Goal: Task Accomplishment & Management: Use online tool/utility

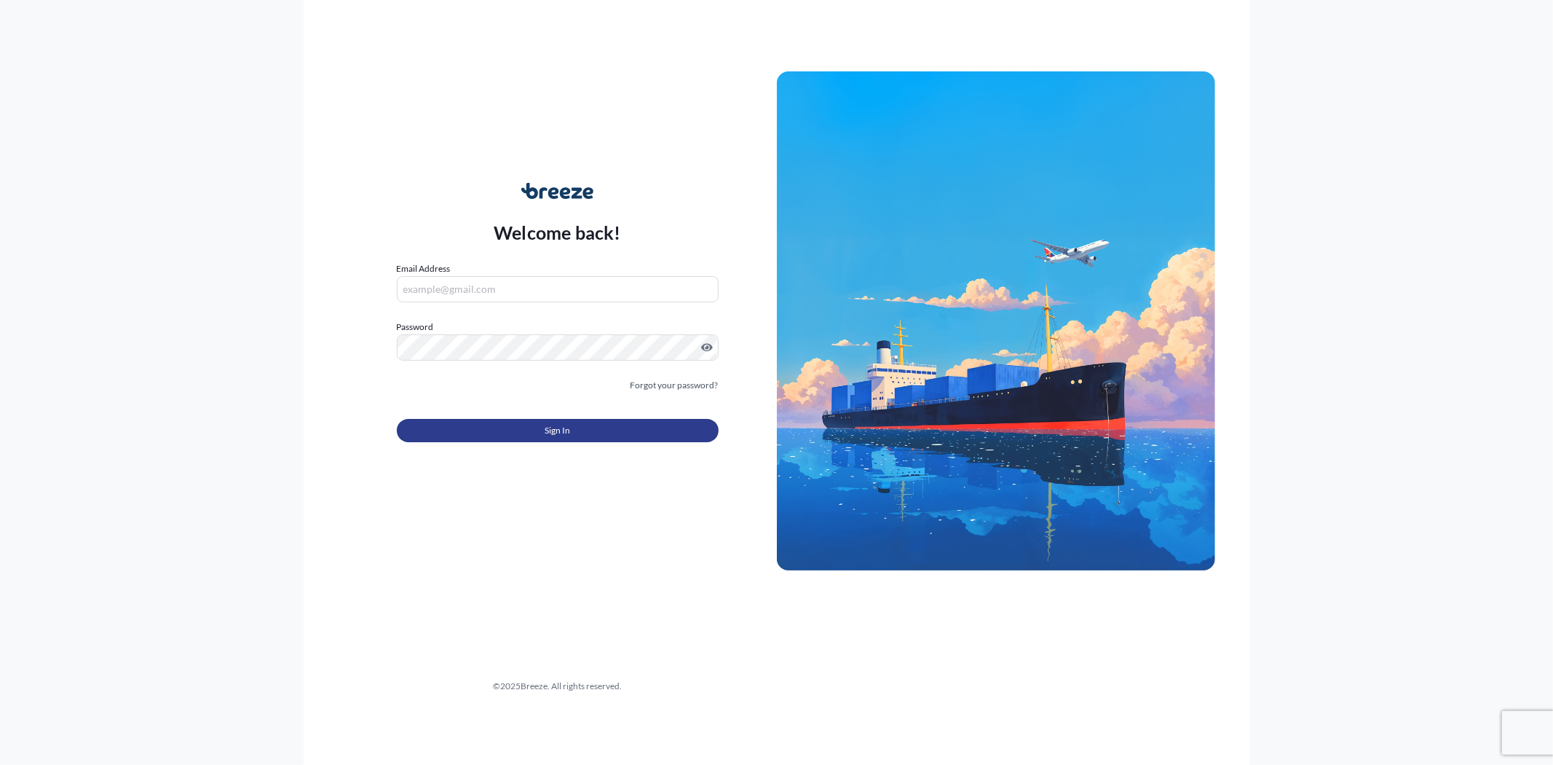
type input "[EMAIL_ADDRESS][DOMAIN_NAME]"
click at [503, 428] on button "Sign In" at bounding box center [558, 430] width 322 height 23
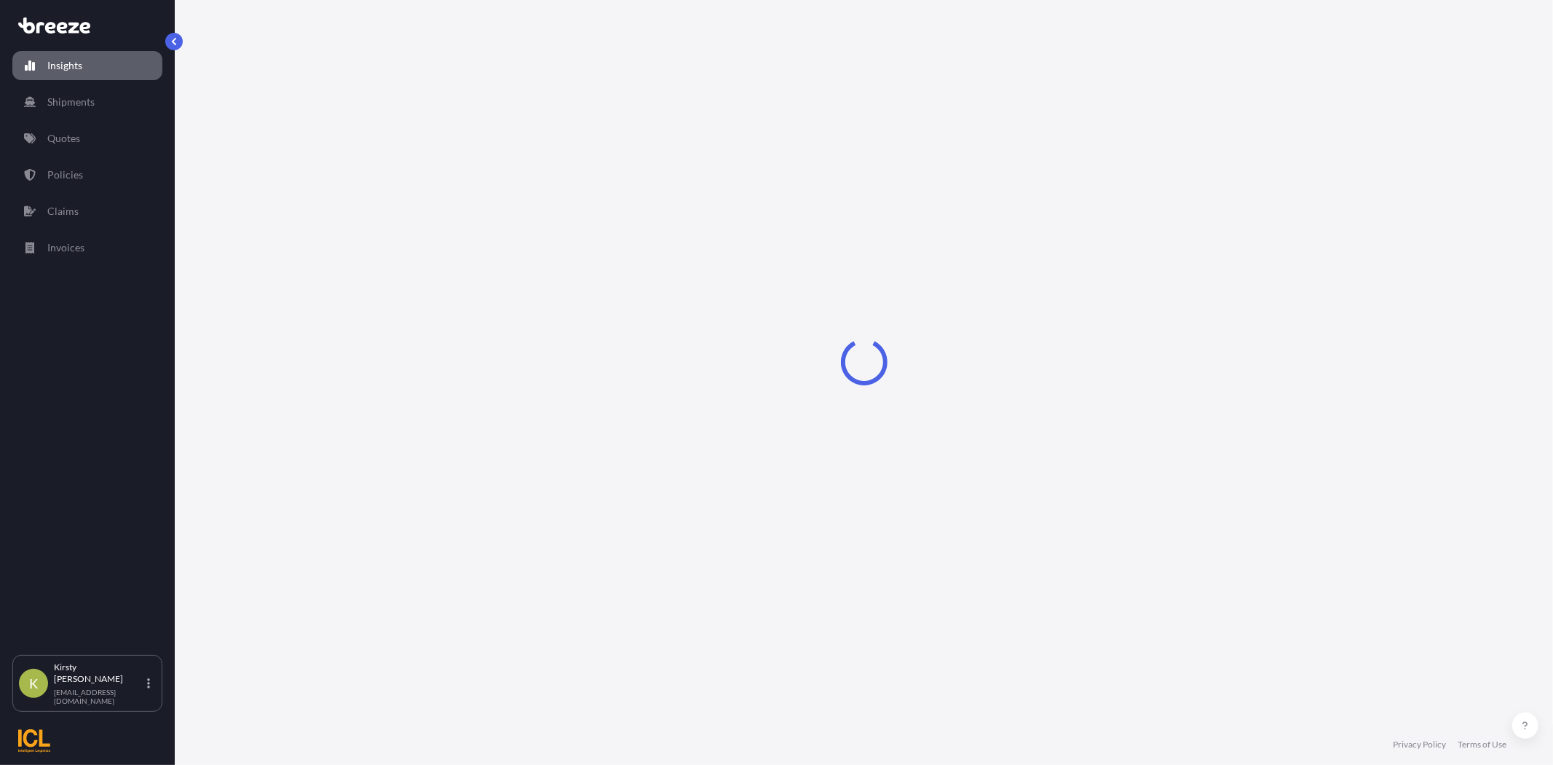
select select "2025"
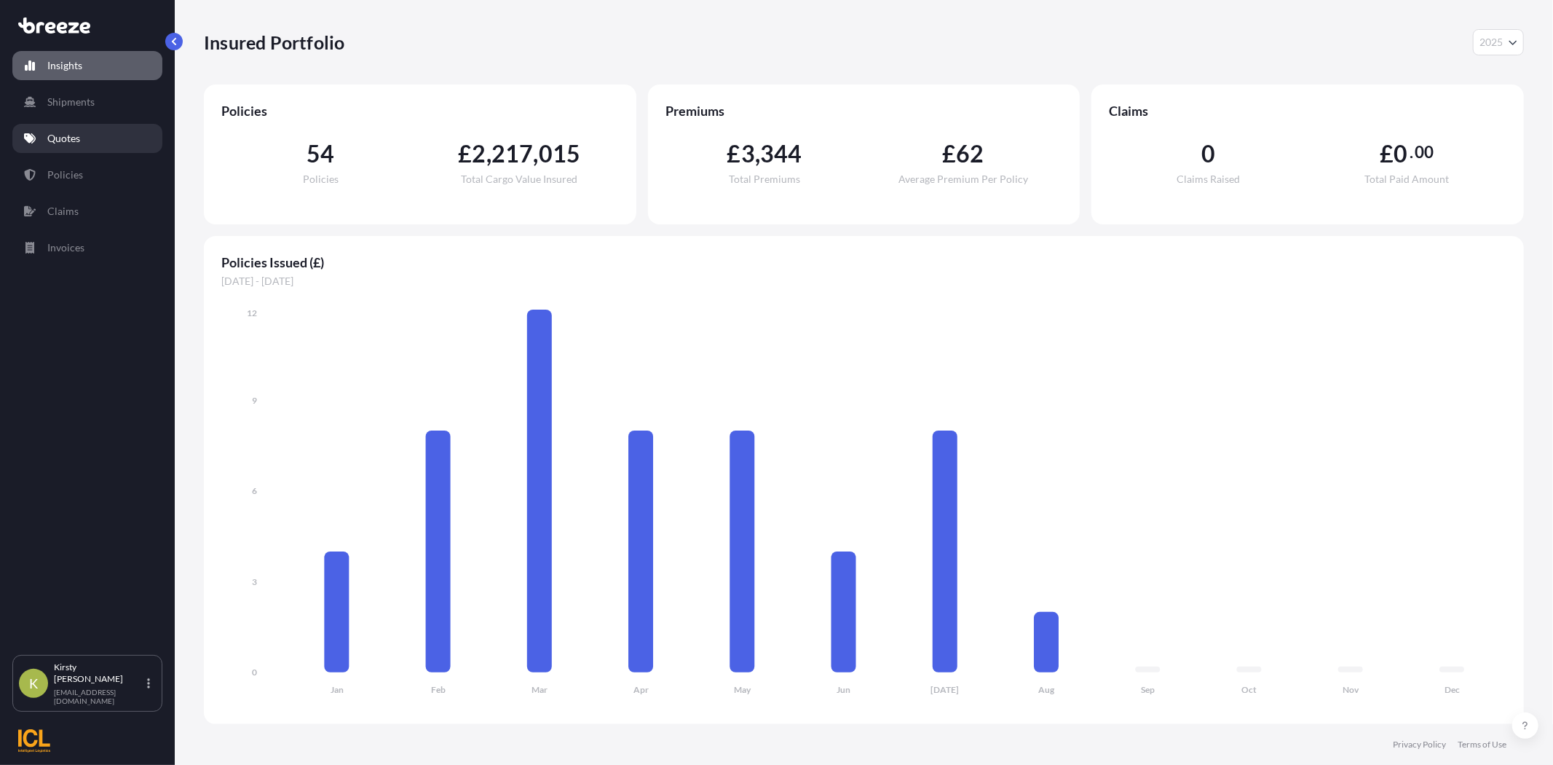
click at [60, 143] on p "Quotes" at bounding box center [63, 138] width 33 height 15
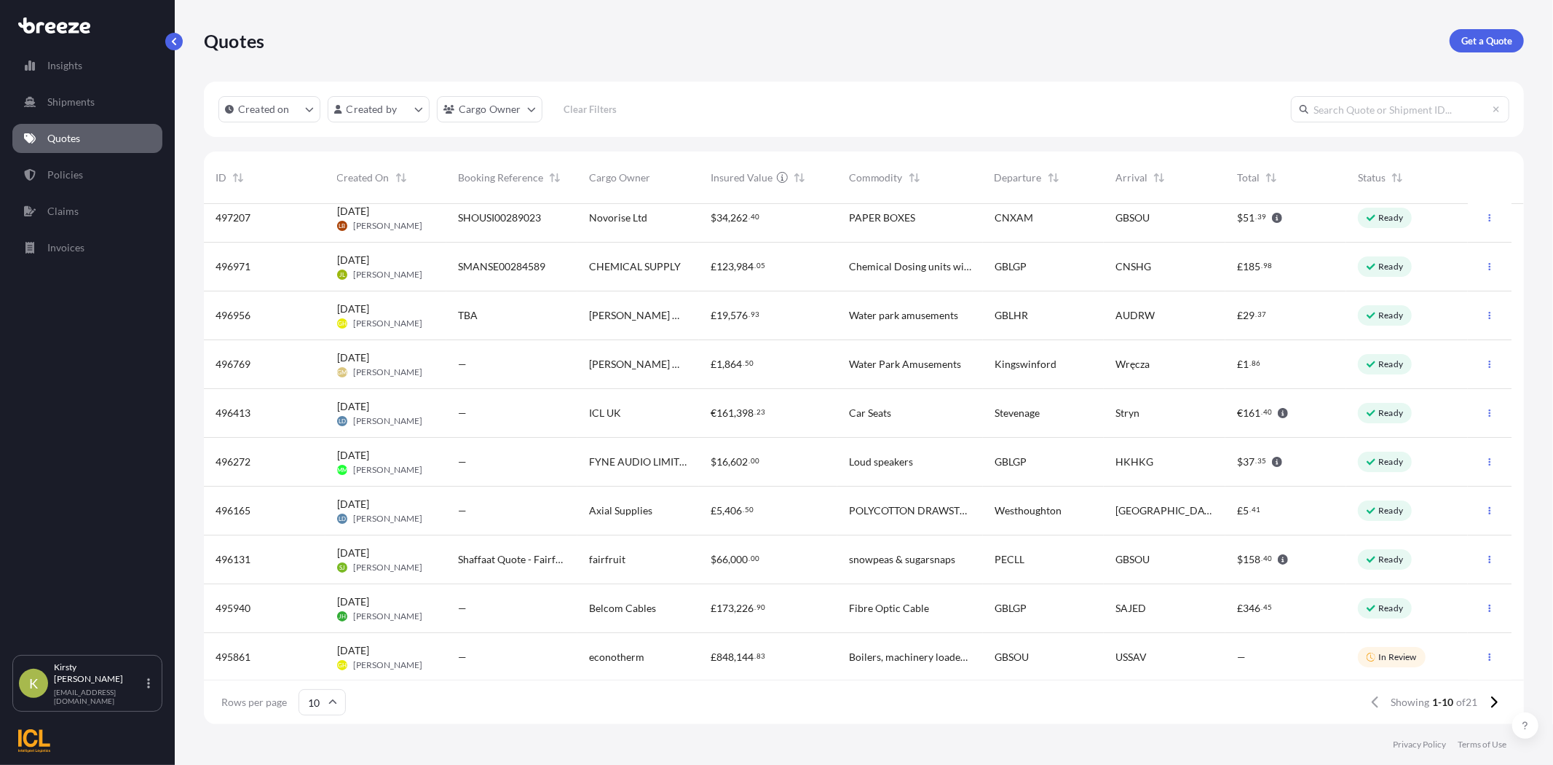
scroll to position [12, 0]
click at [329, 702] on icon at bounding box center [333, 701] width 8 height 4
click at [319, 631] on div "25" at bounding box center [322, 632] width 36 height 28
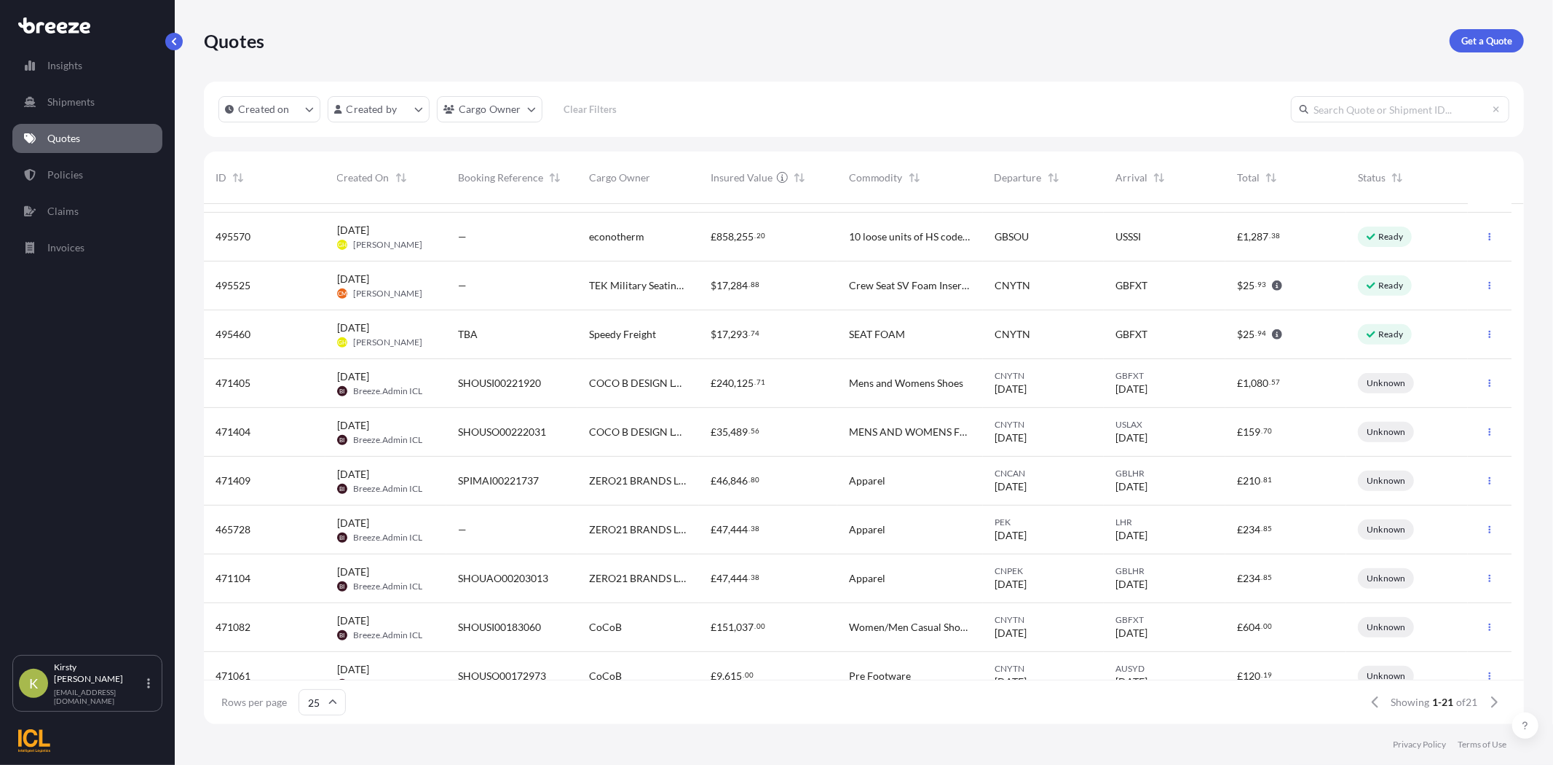
scroll to position [548, 0]
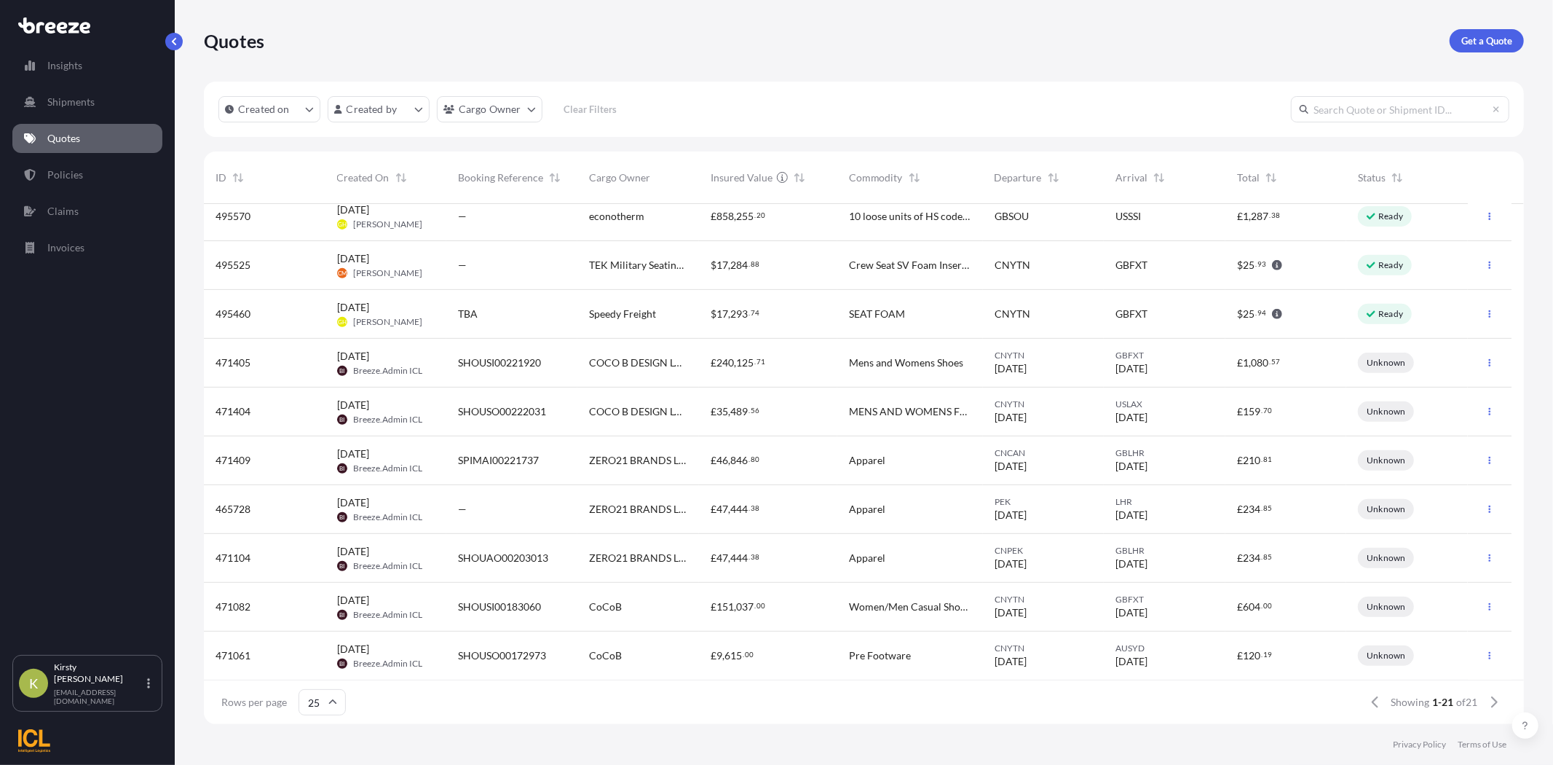
click at [336, 703] on icon at bounding box center [333, 701] width 8 height 4
click at [325, 664] on div "50" at bounding box center [322, 662] width 36 height 28
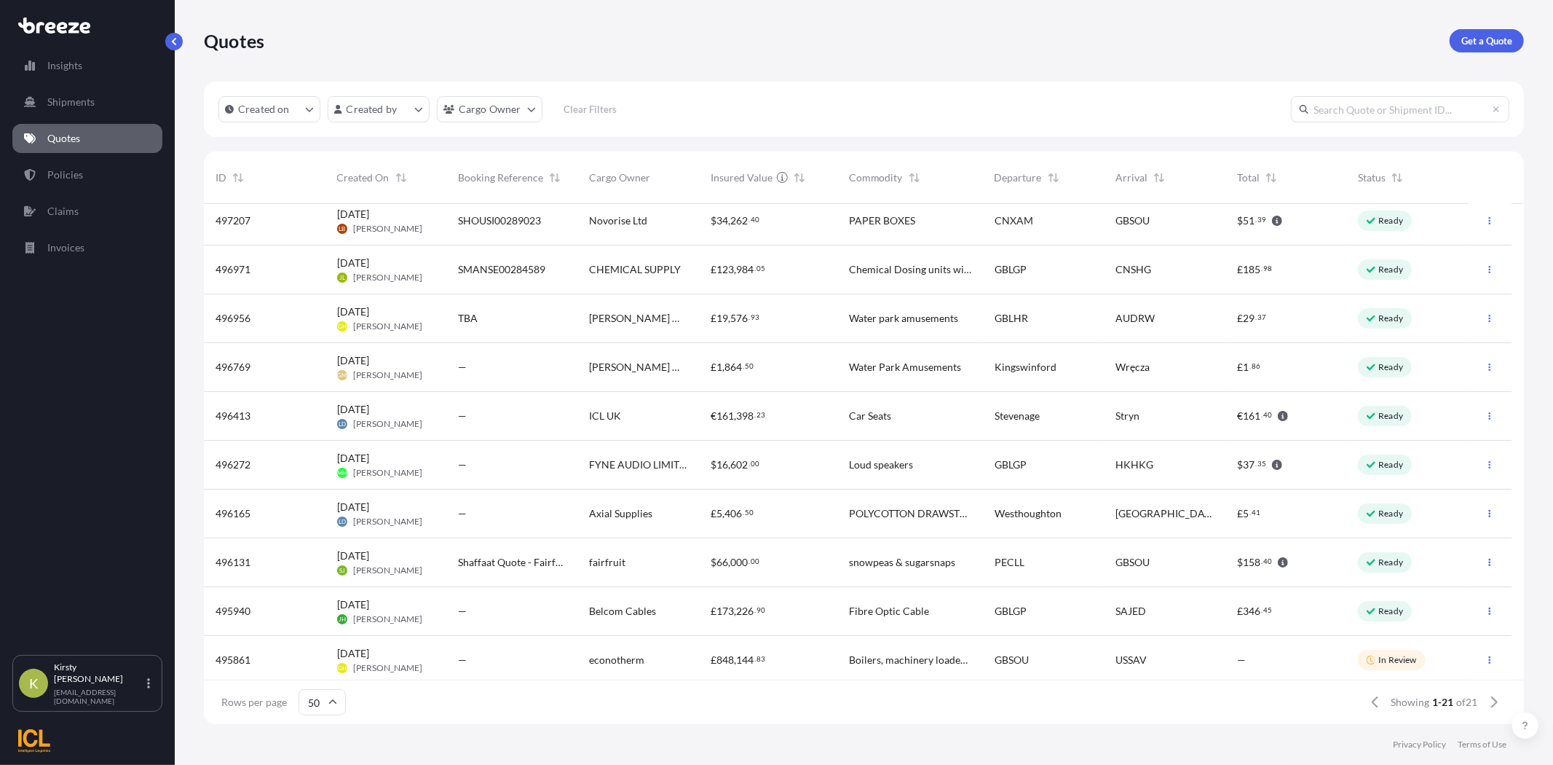
scroll to position [0, 0]
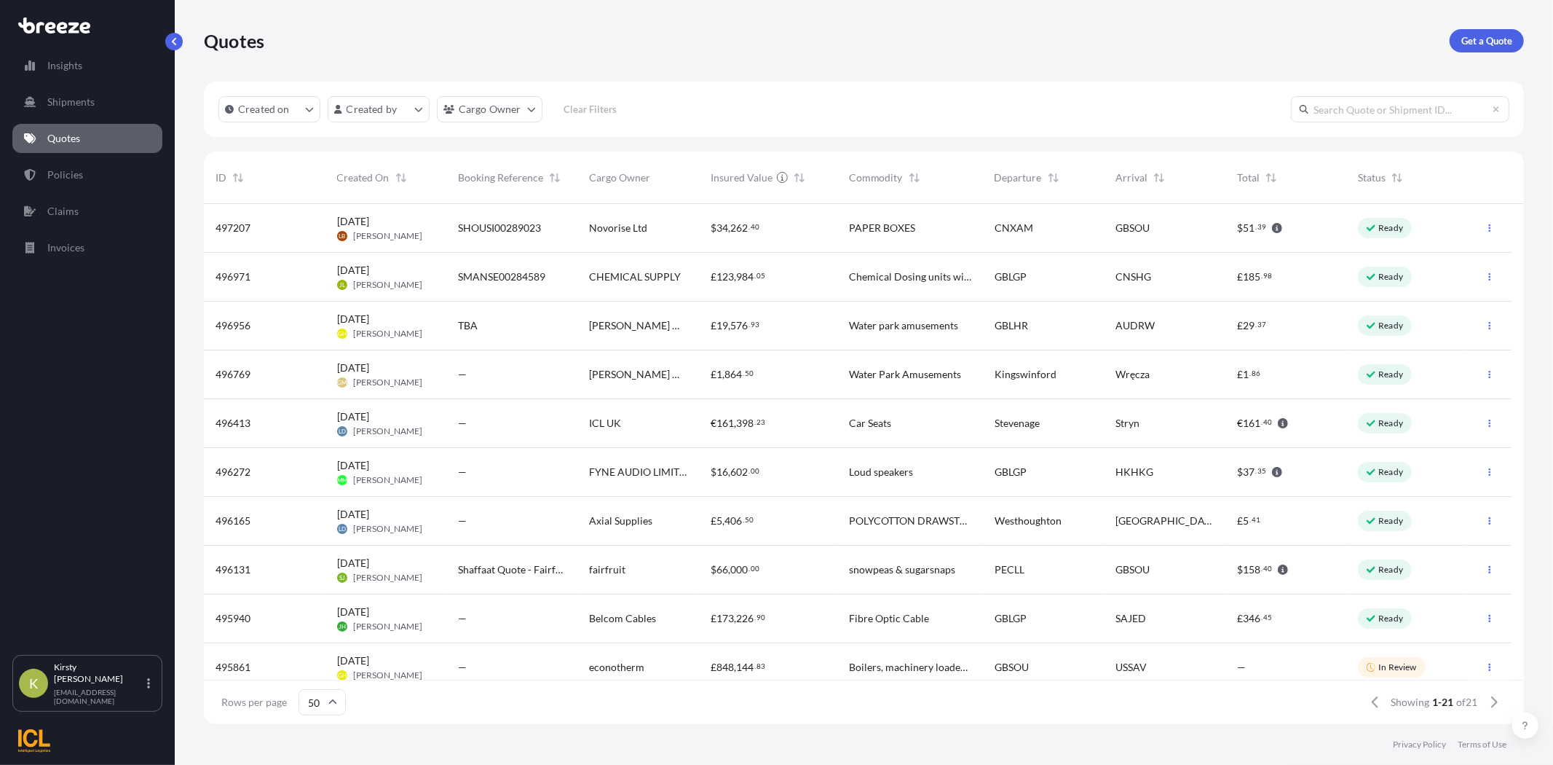
paste input "494415"
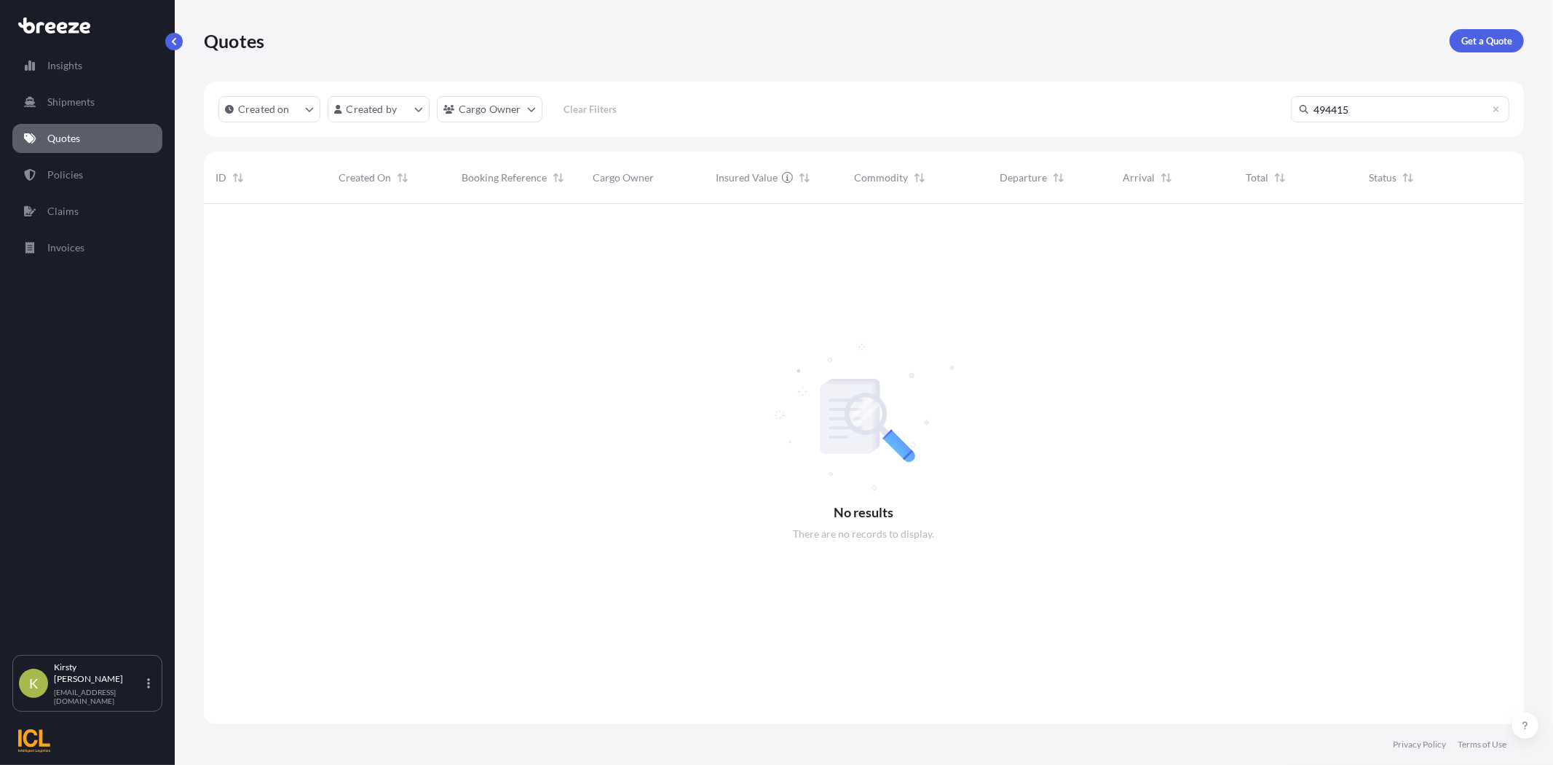
scroll to position [561, 1308]
type input "494415"
click at [56, 170] on p "Policies" at bounding box center [65, 175] width 36 height 15
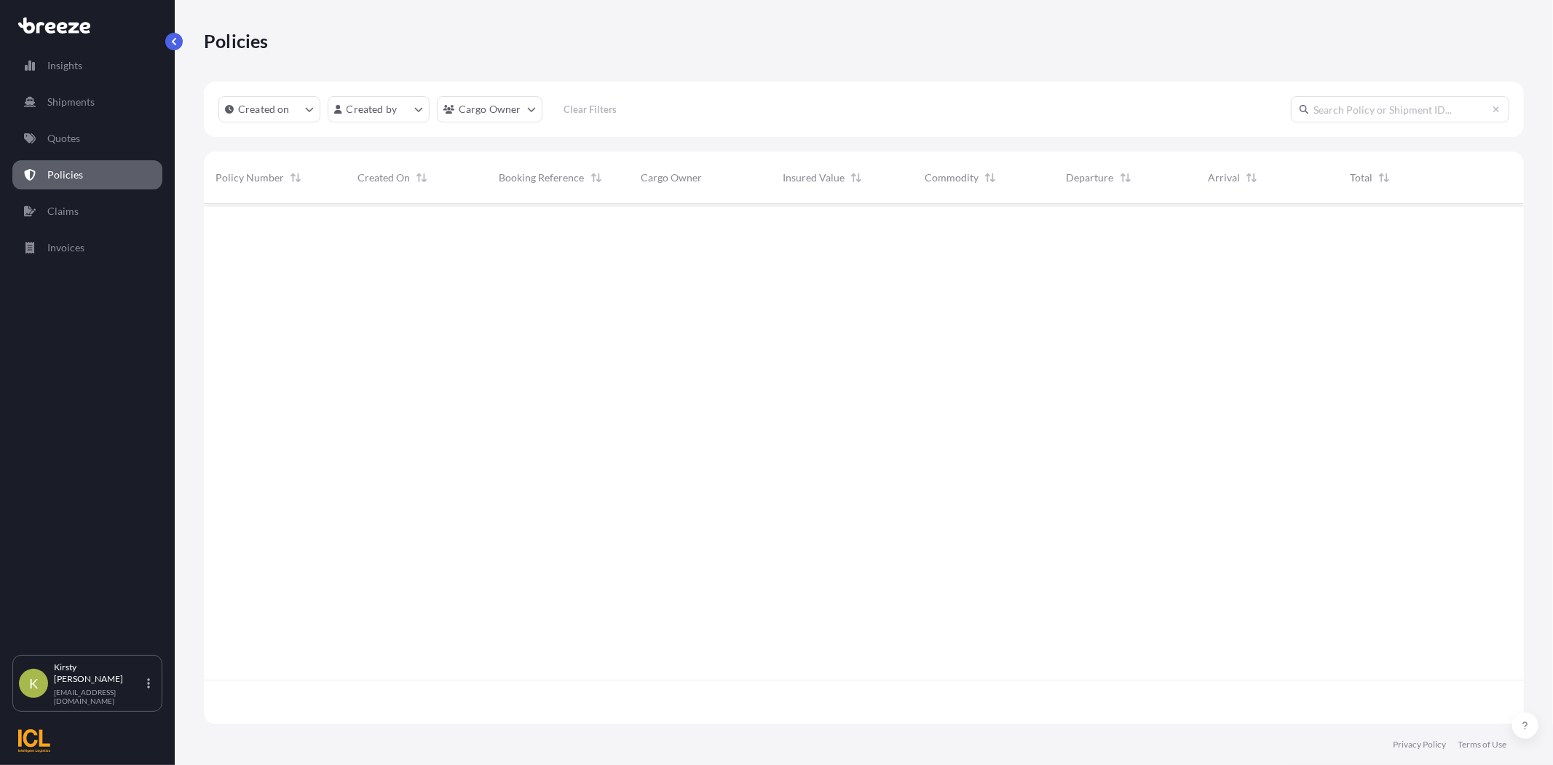
scroll to position [516, 1308]
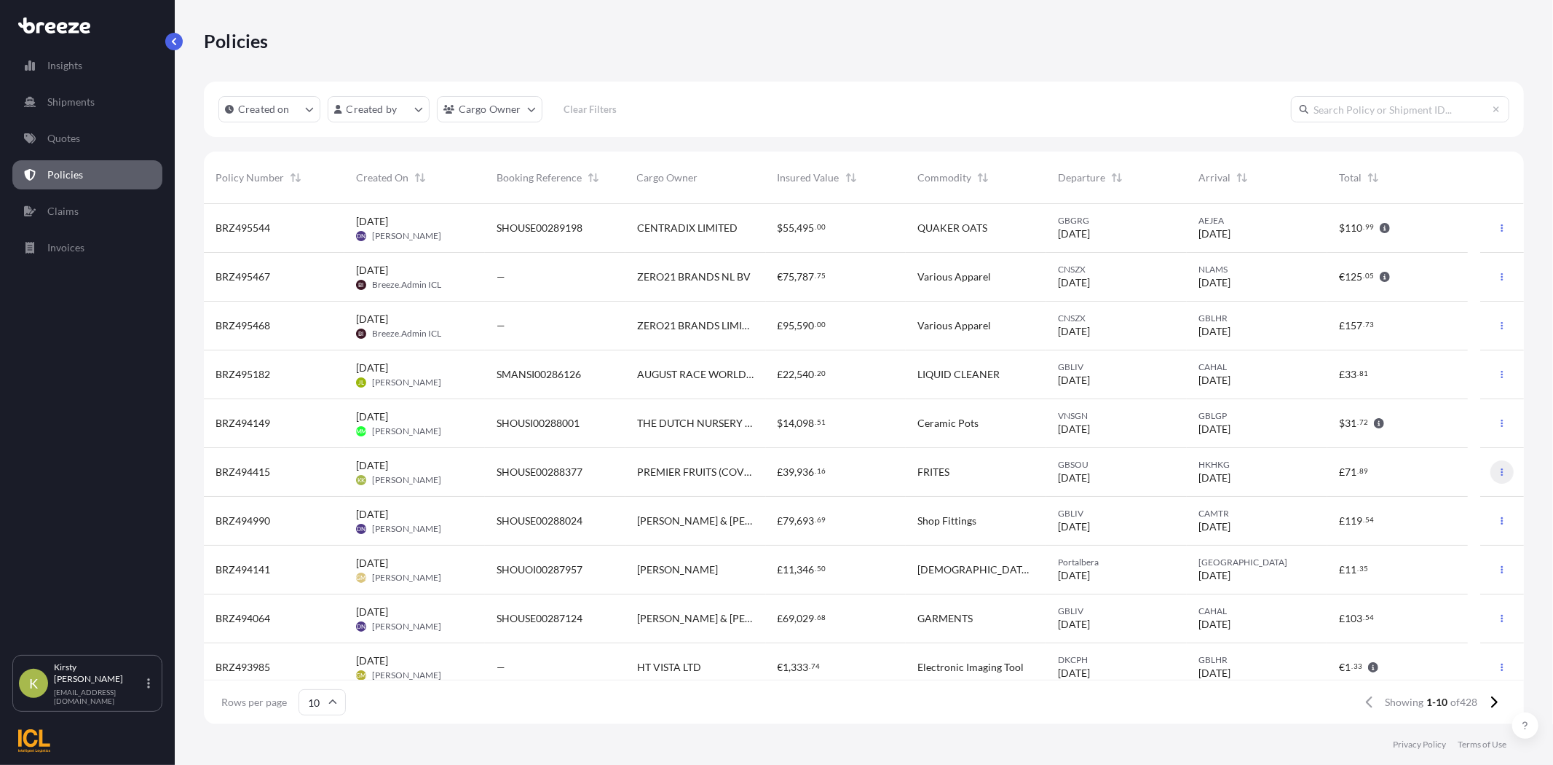
click at [1502, 472] on icon "button" at bounding box center [1503, 471] width 2 height 7
click at [1372, 478] on link "Duplicate quote" at bounding box center [1414, 474] width 133 height 23
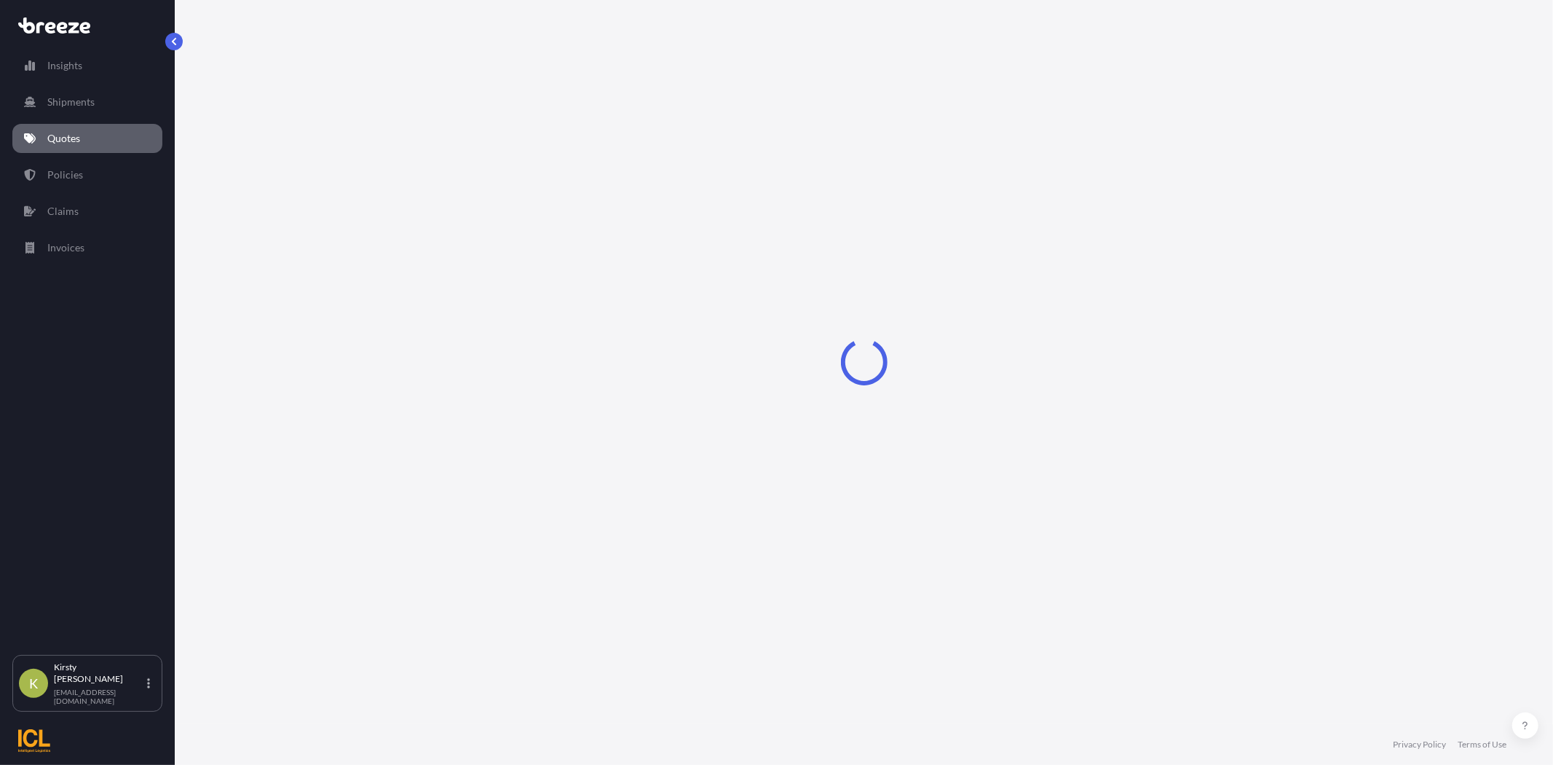
select select "Road"
select select "Sea"
select select "Road"
select select "2"
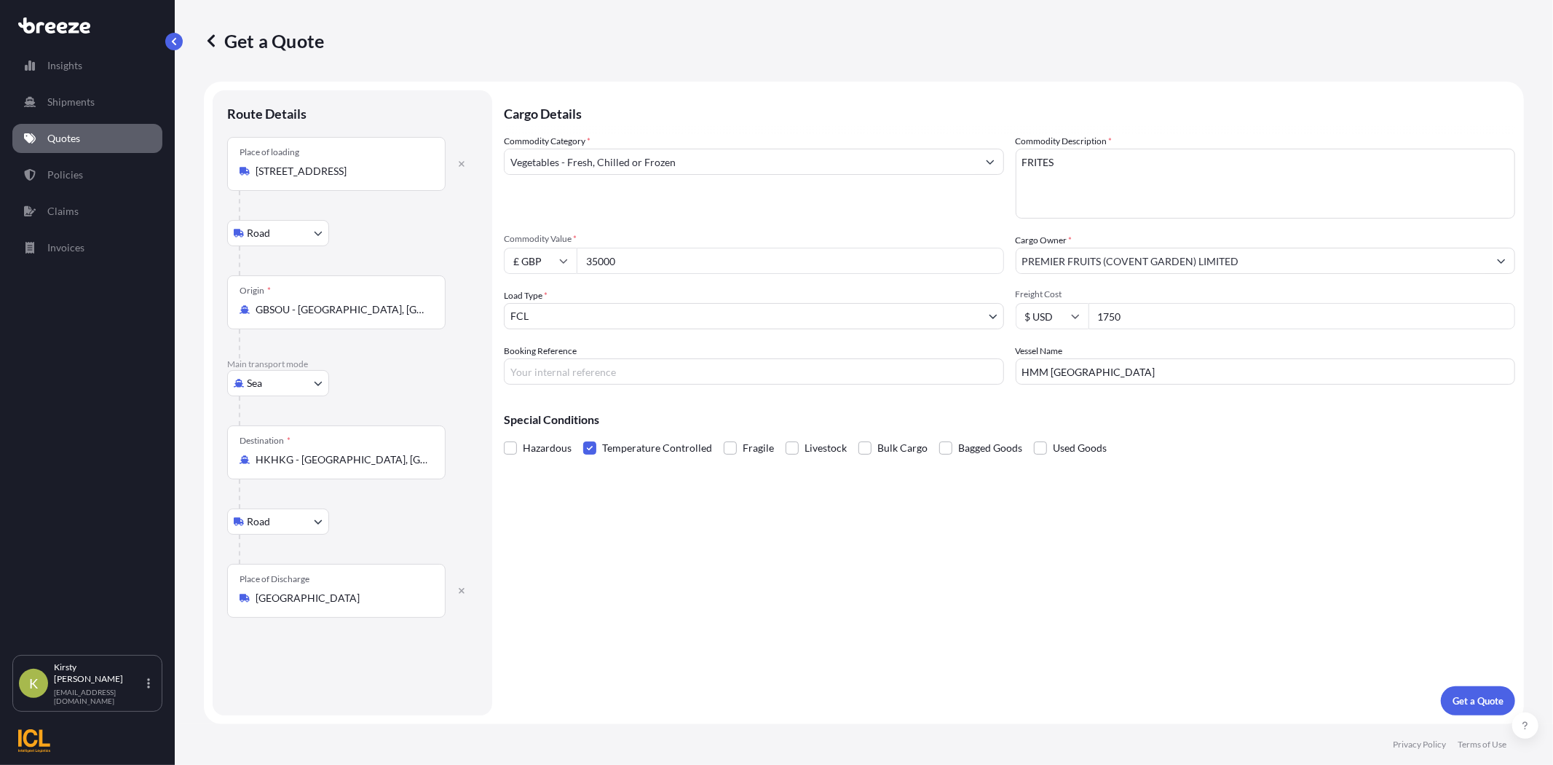
click at [1165, 315] on input "1750" at bounding box center [1303, 316] width 428 height 26
drag, startPoint x: 1148, startPoint y: 377, endPoint x: 1052, endPoint y: 369, distance: 95.7
click at [1052, 369] on input "HMM [GEOGRAPHIC_DATA]" at bounding box center [1266, 371] width 500 height 26
drag, startPoint x: 1058, startPoint y: 376, endPoint x: 1000, endPoint y: 374, distance: 58.3
click at [1000, 374] on div "Commodity Category * Vegetables - Fresh, Chilled or Frozen Commodity Descriptio…" at bounding box center [1010, 259] width 1012 height 251
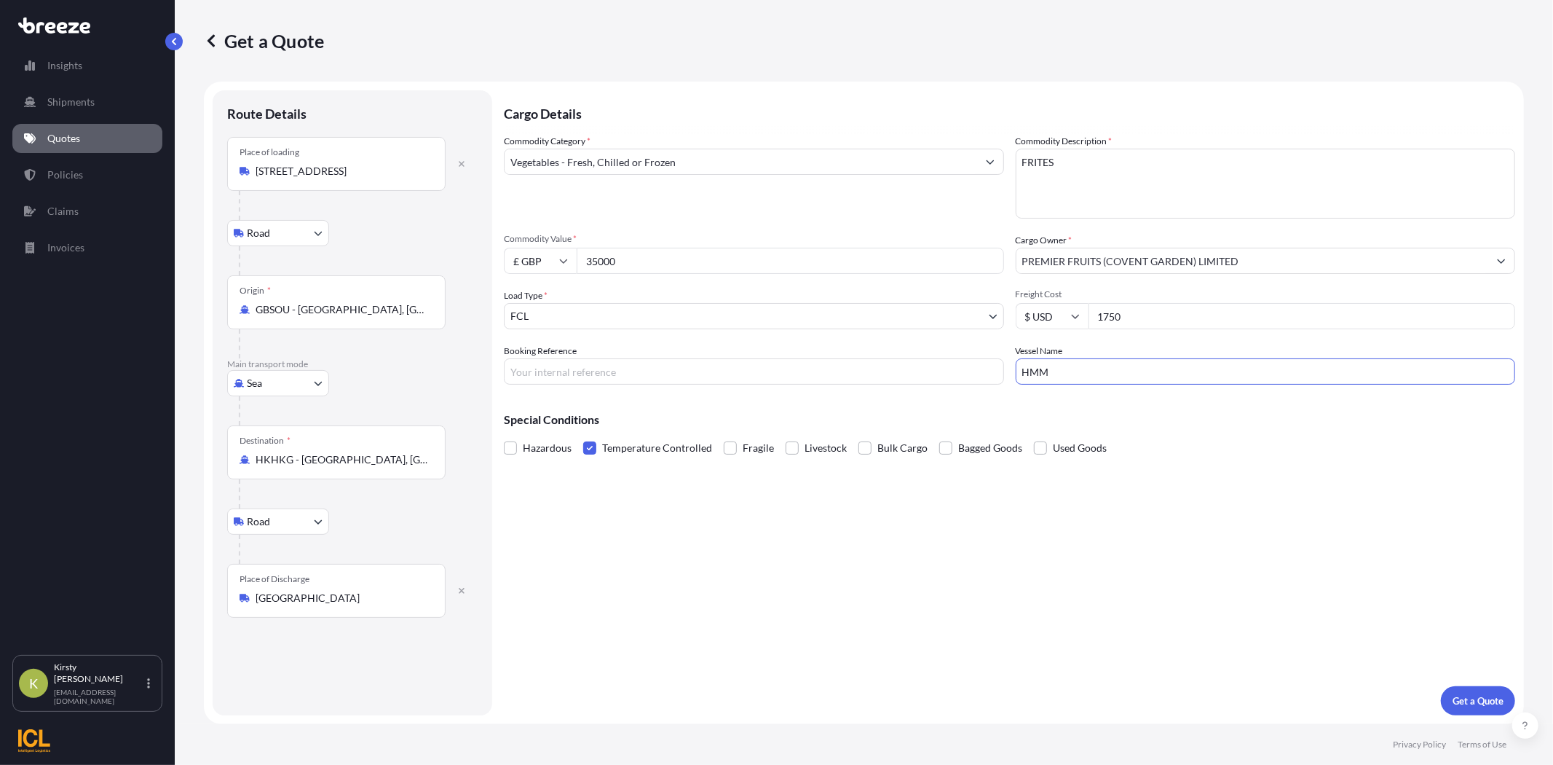
paste input "[GEOGRAPHIC_DATA]"
type input "HMM [GEOGRAPHIC_DATA]"
click at [462, 161] on icon "button" at bounding box center [461, 163] width 9 height 9
select select
click at [291, 181] on input "Place of loading" at bounding box center [342, 177] width 172 height 15
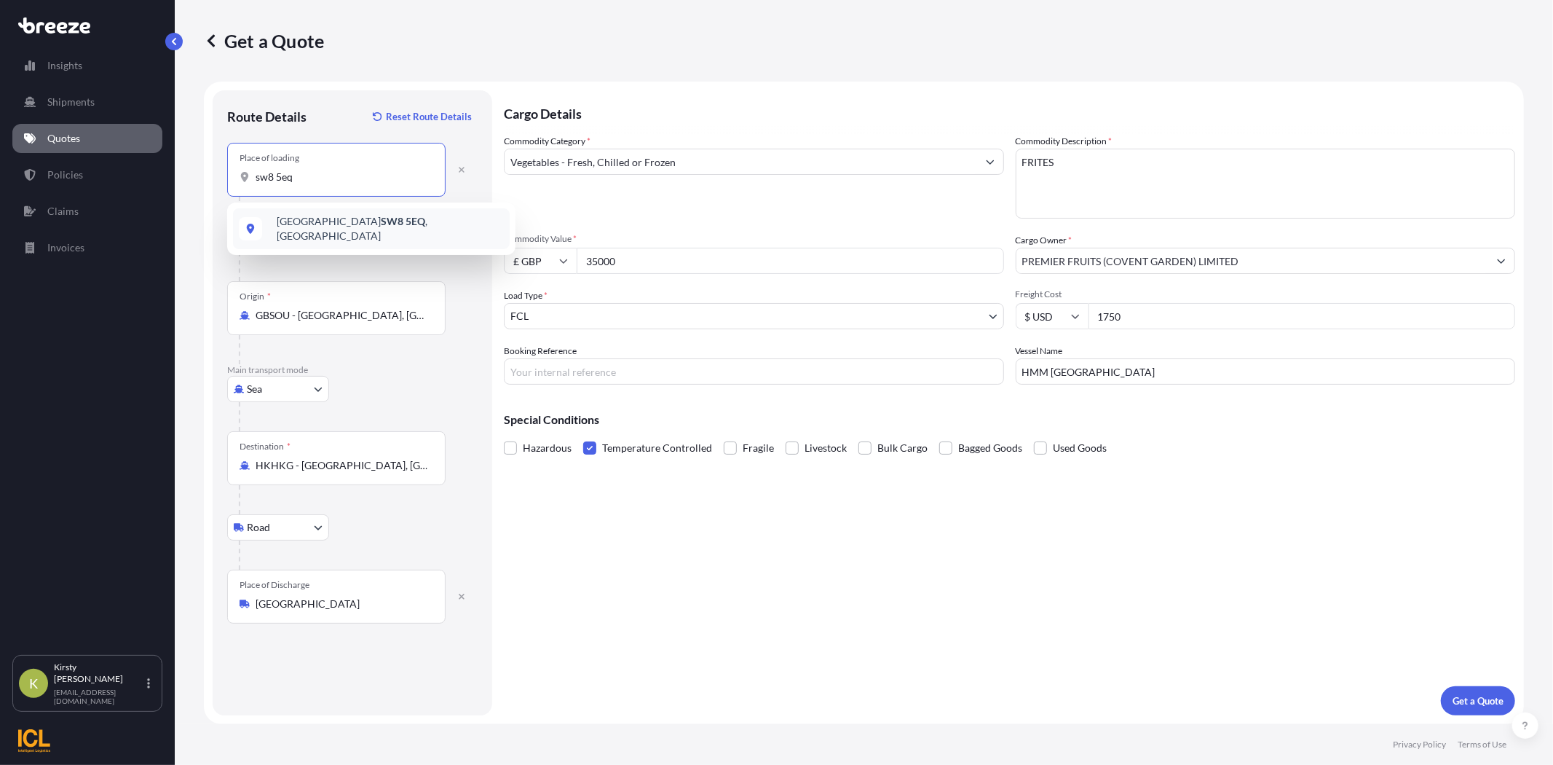
type input "London SW8 5EQ, [GEOGRAPHIC_DATA]"
select select "Road"
type input "London SW8 5EQ, [GEOGRAPHIC_DATA]"
paste input "SHOUSE00290919"
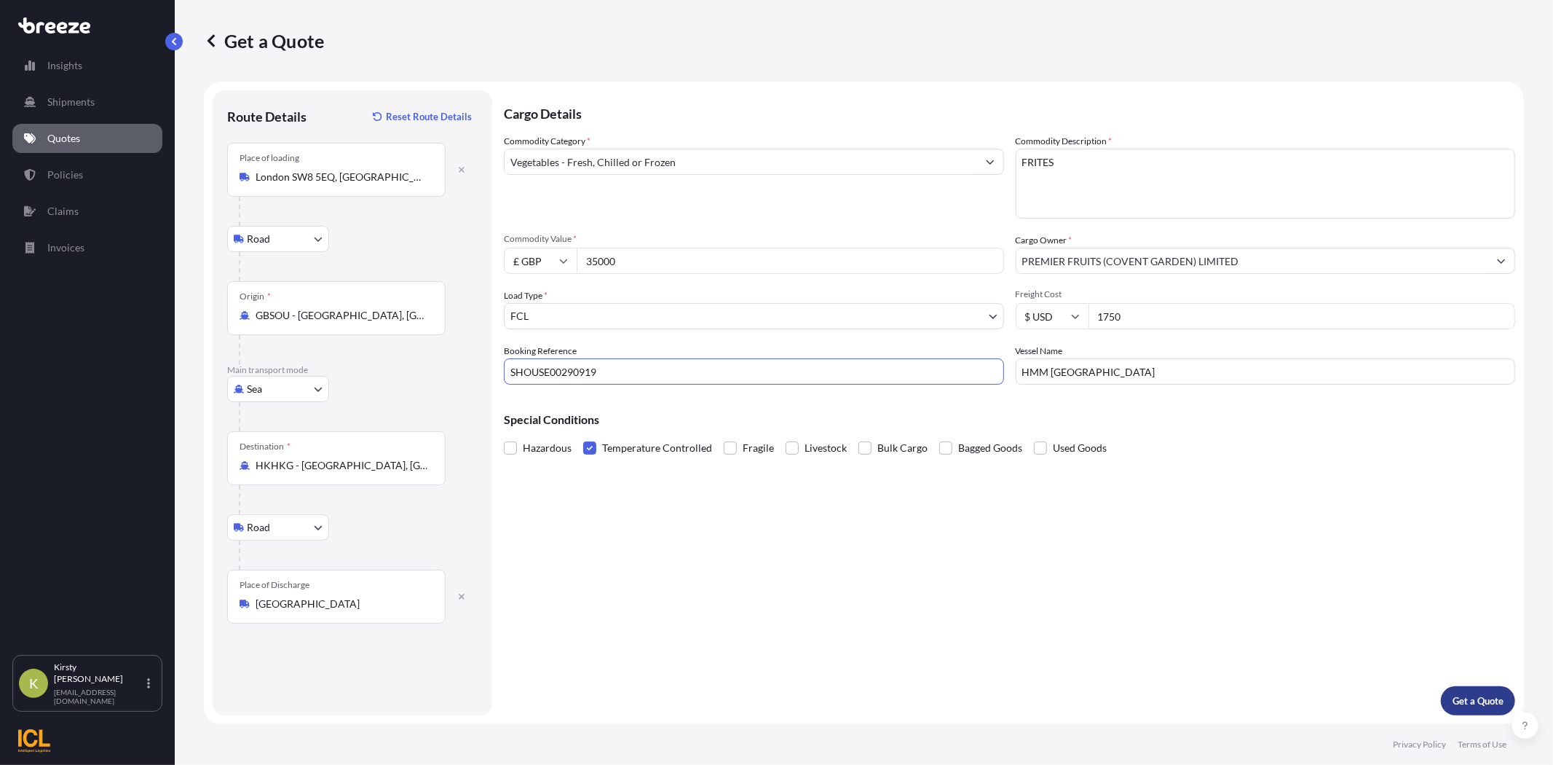
type input "SHOUSE00290919"
click at [1469, 701] on p "Get a Quote" at bounding box center [1478, 700] width 51 height 15
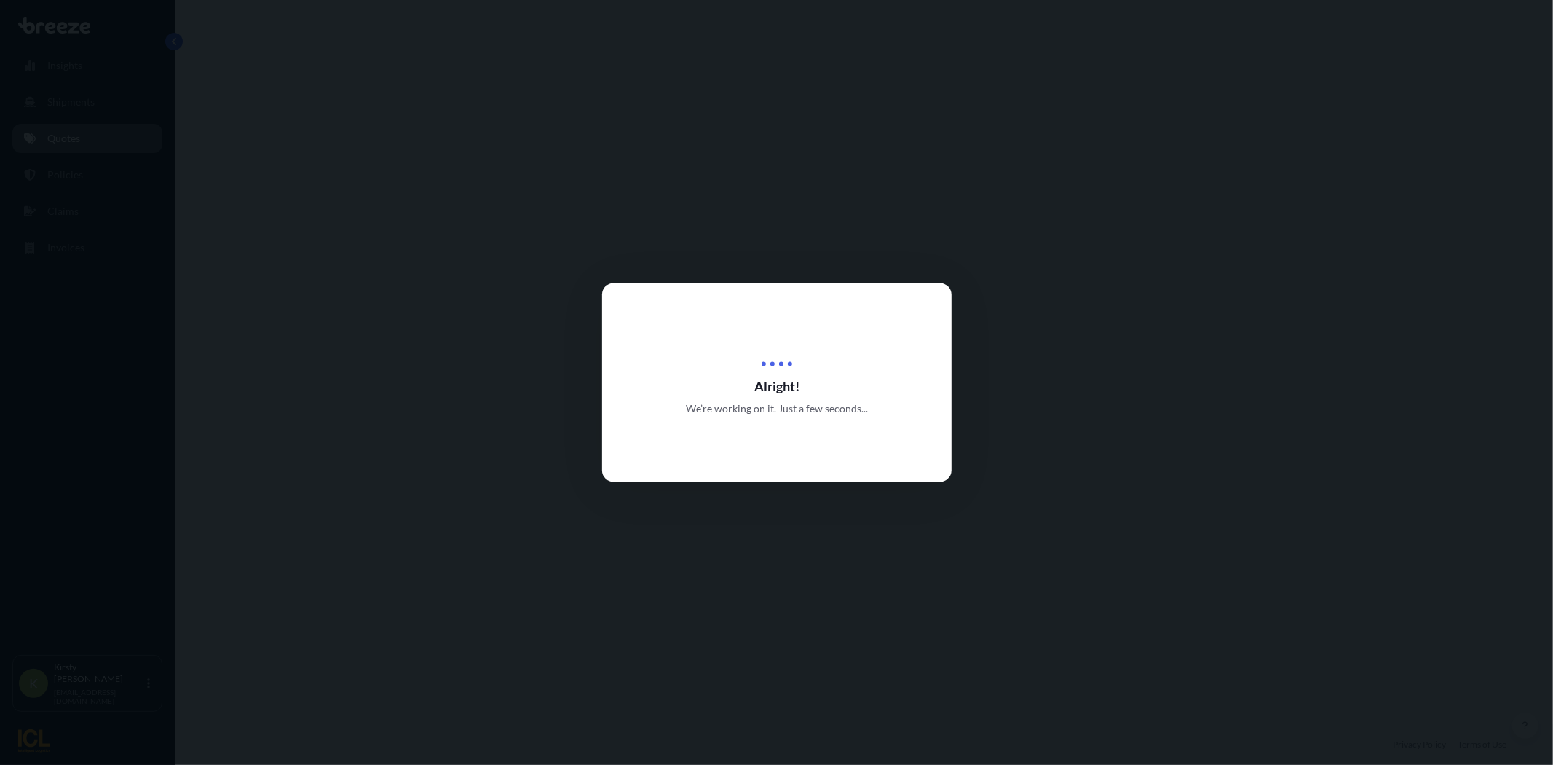
select select "Road"
select select "Sea"
select select "Road"
select select "2"
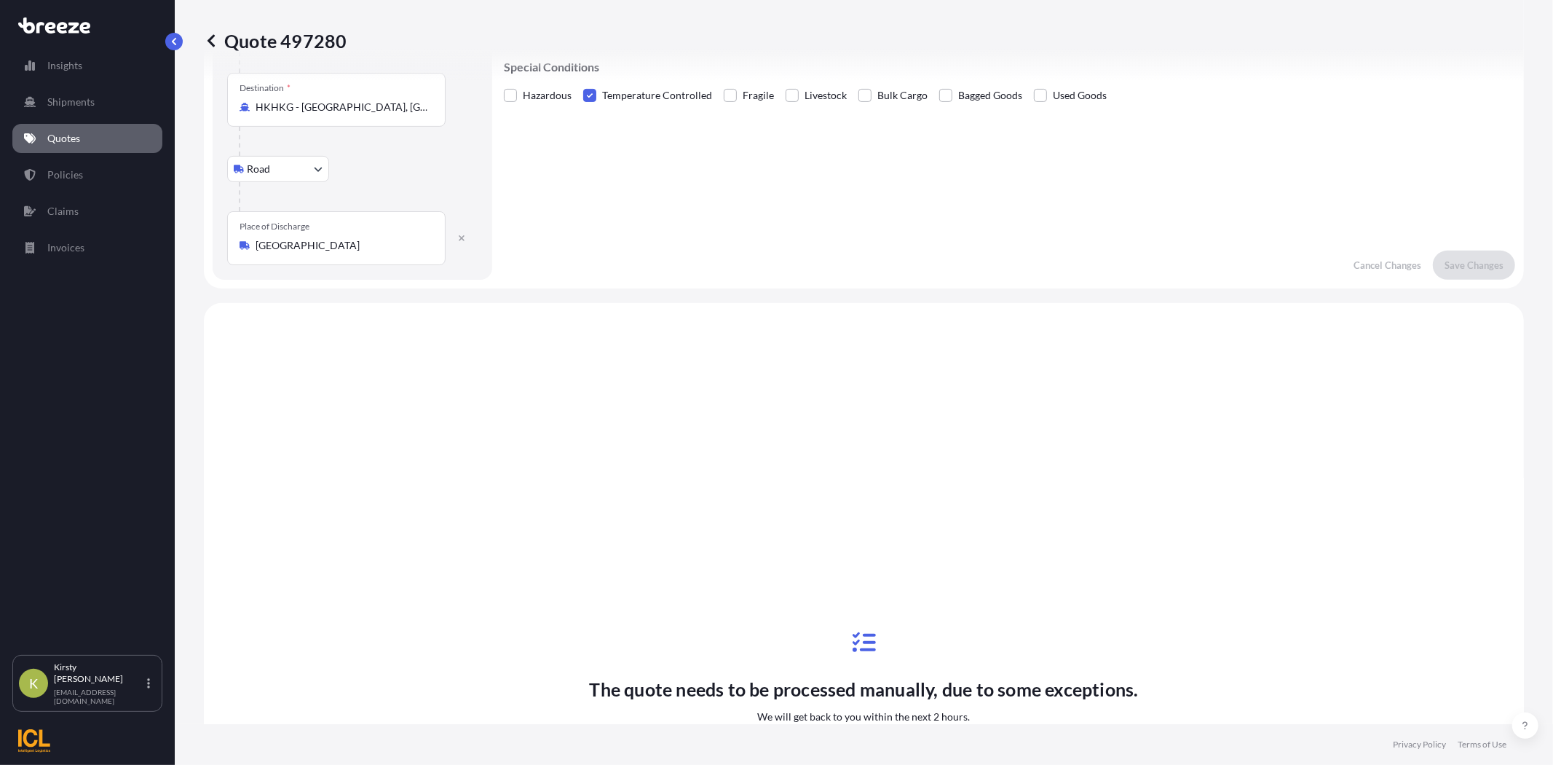
scroll to position [583, 0]
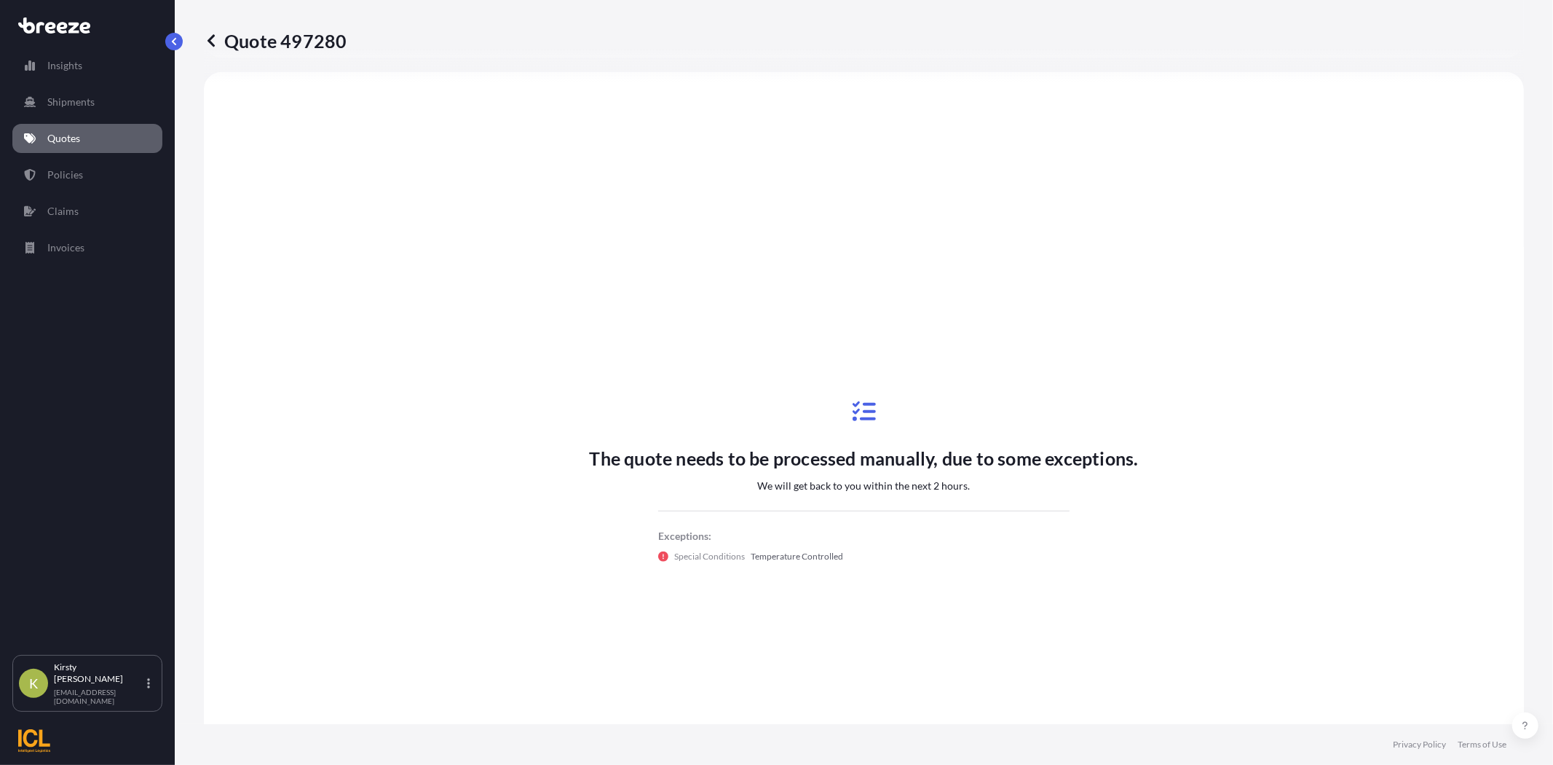
click at [61, 141] on p "Quotes" at bounding box center [63, 138] width 33 height 15
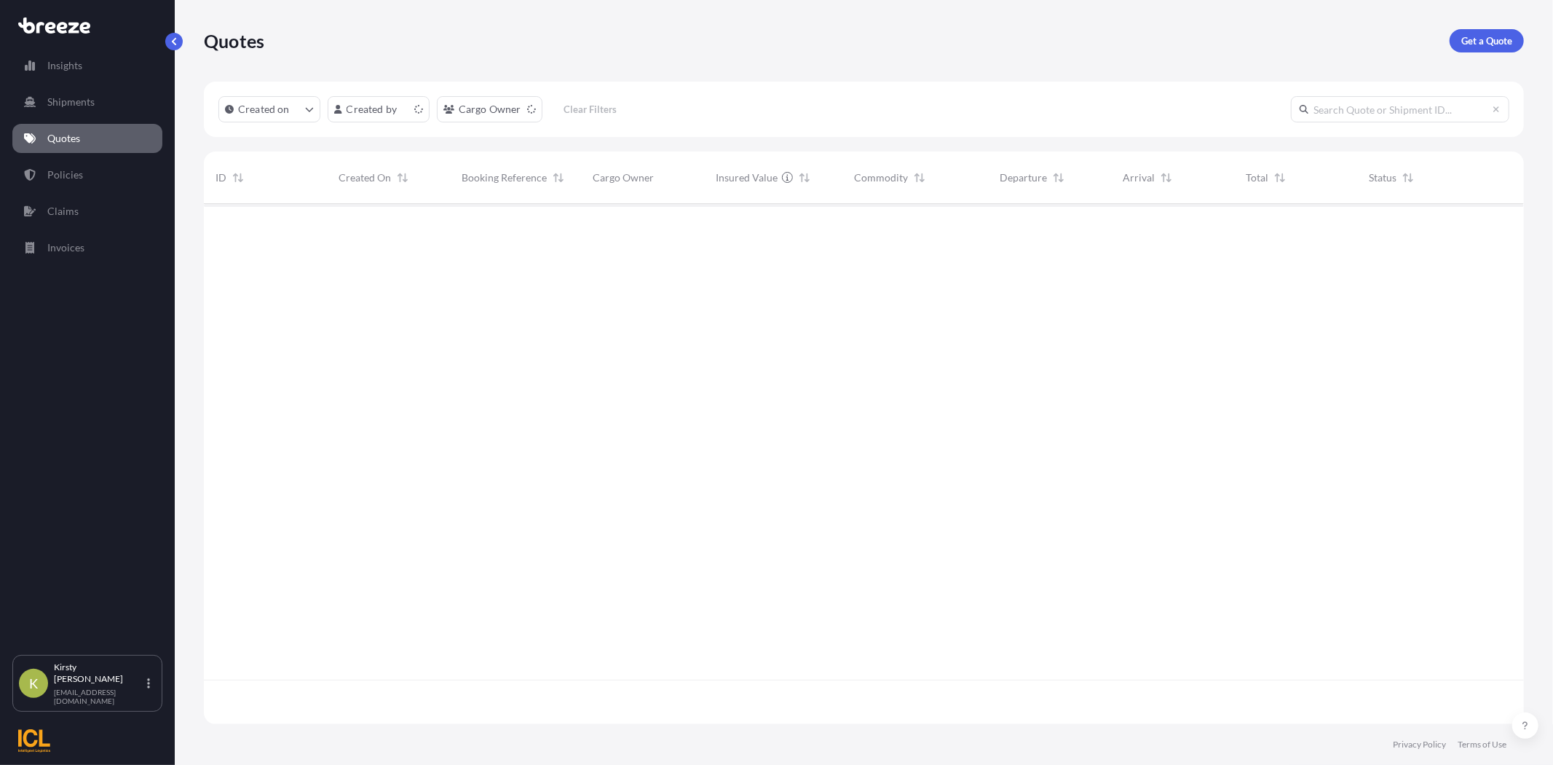
scroll to position [516, 1308]
